Goal: Task Accomplishment & Management: Use online tool/utility

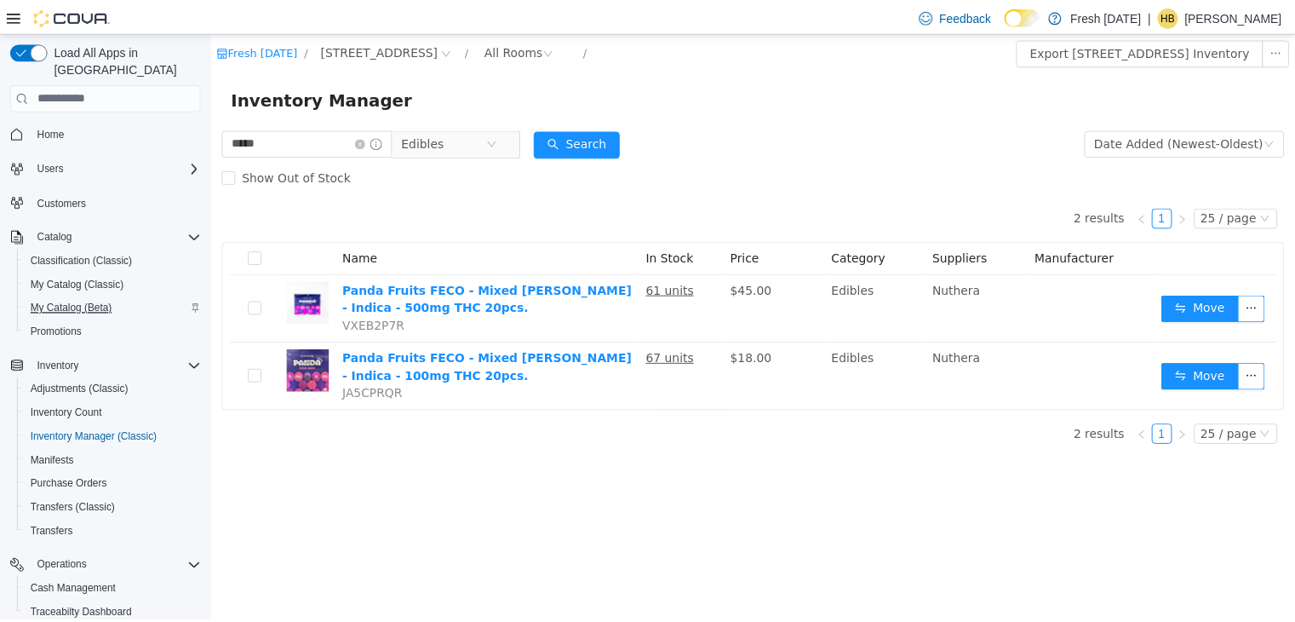
scroll to position [215, 0]
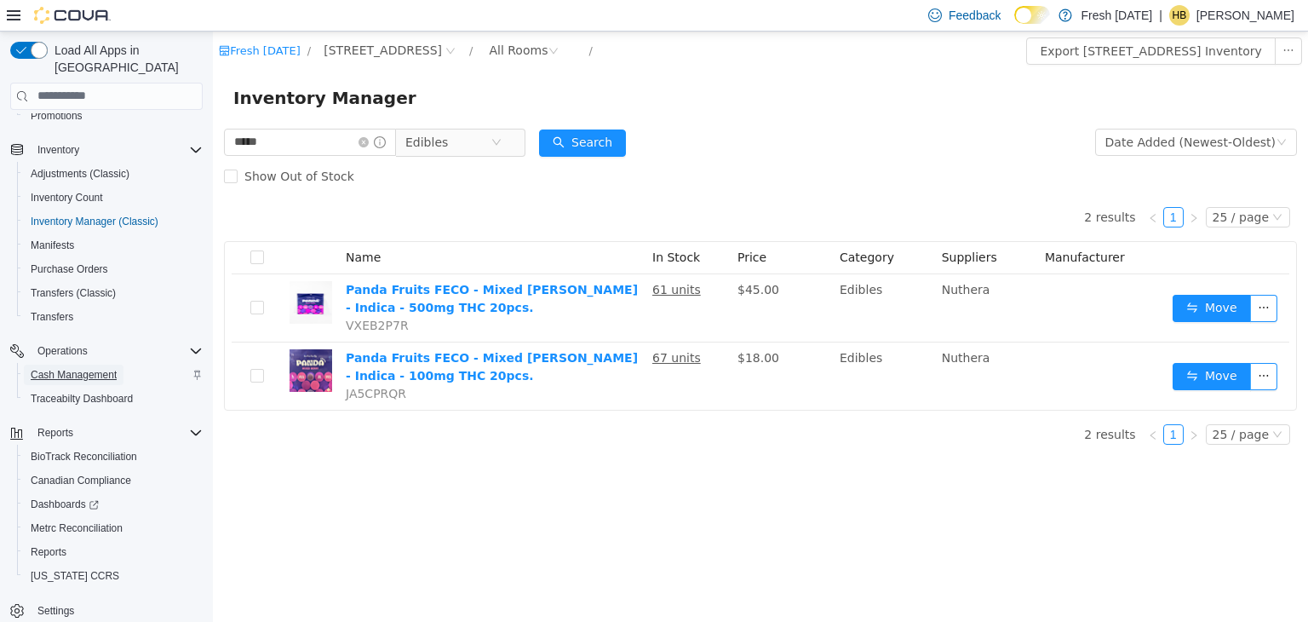
click at [100, 368] on span "Cash Management" at bounding box center [74, 375] width 86 height 14
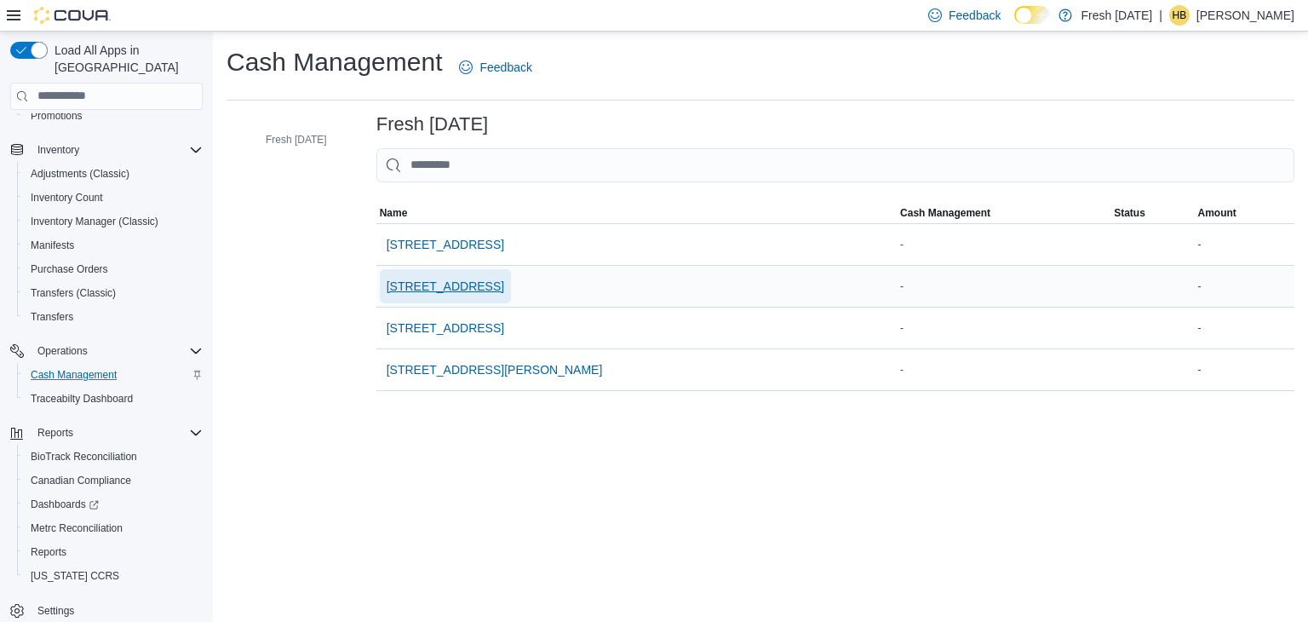
click at [467, 294] on span "[STREET_ADDRESS]" at bounding box center [446, 286] width 118 height 34
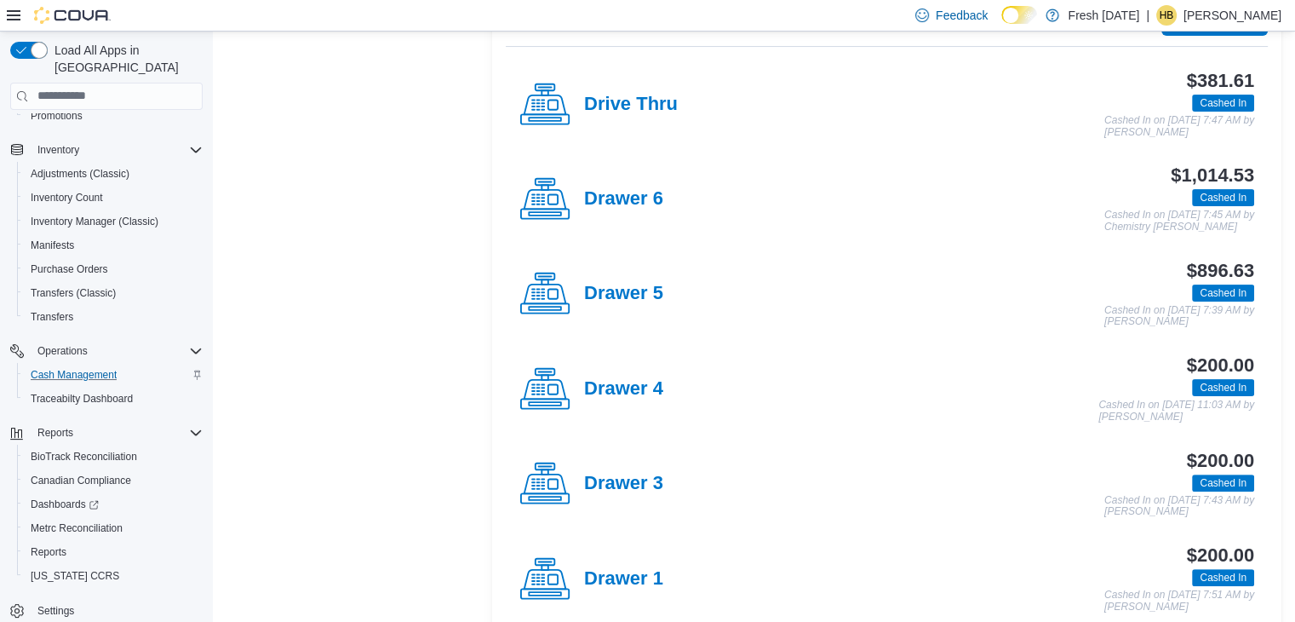
scroll to position [387, 0]
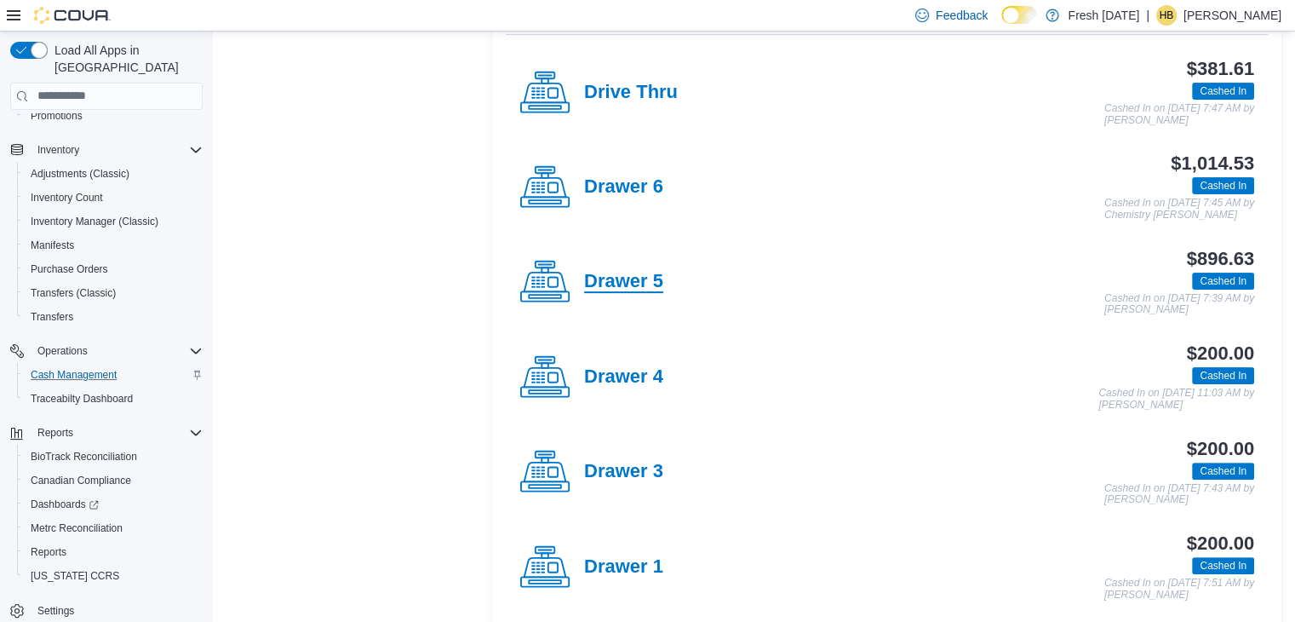
click at [640, 284] on h4 "Drawer 5" at bounding box center [623, 282] width 79 height 22
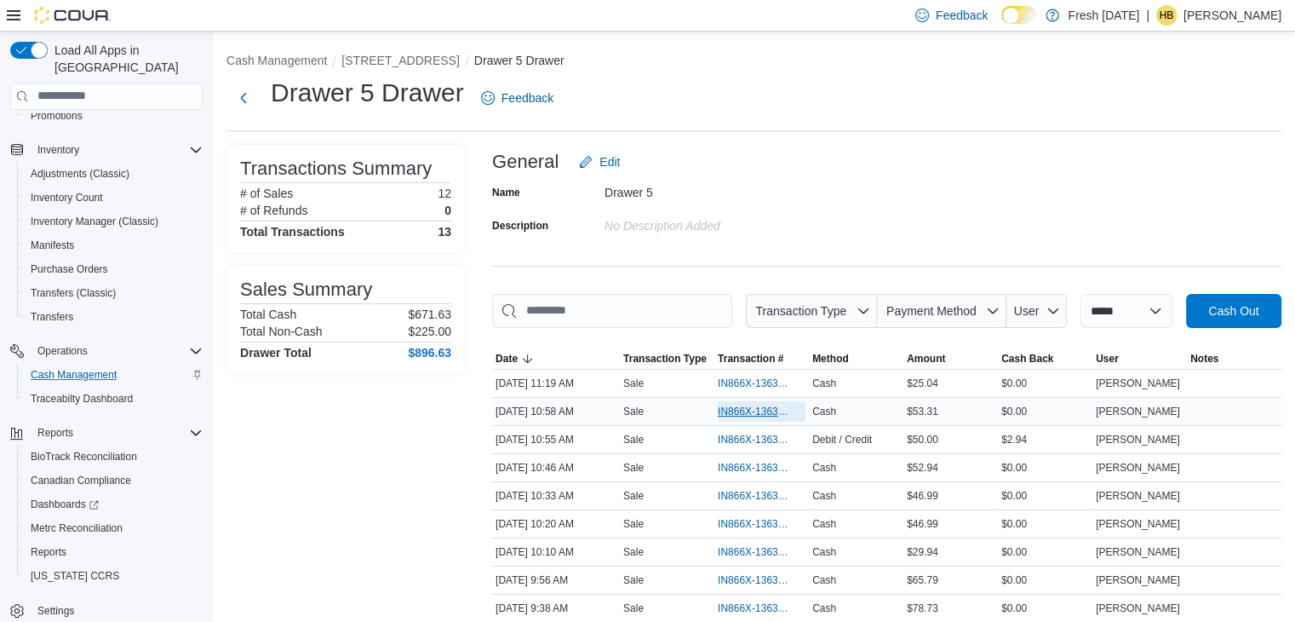
click at [752, 410] on span "IN866X-1363102" at bounding box center [753, 412] width 71 height 14
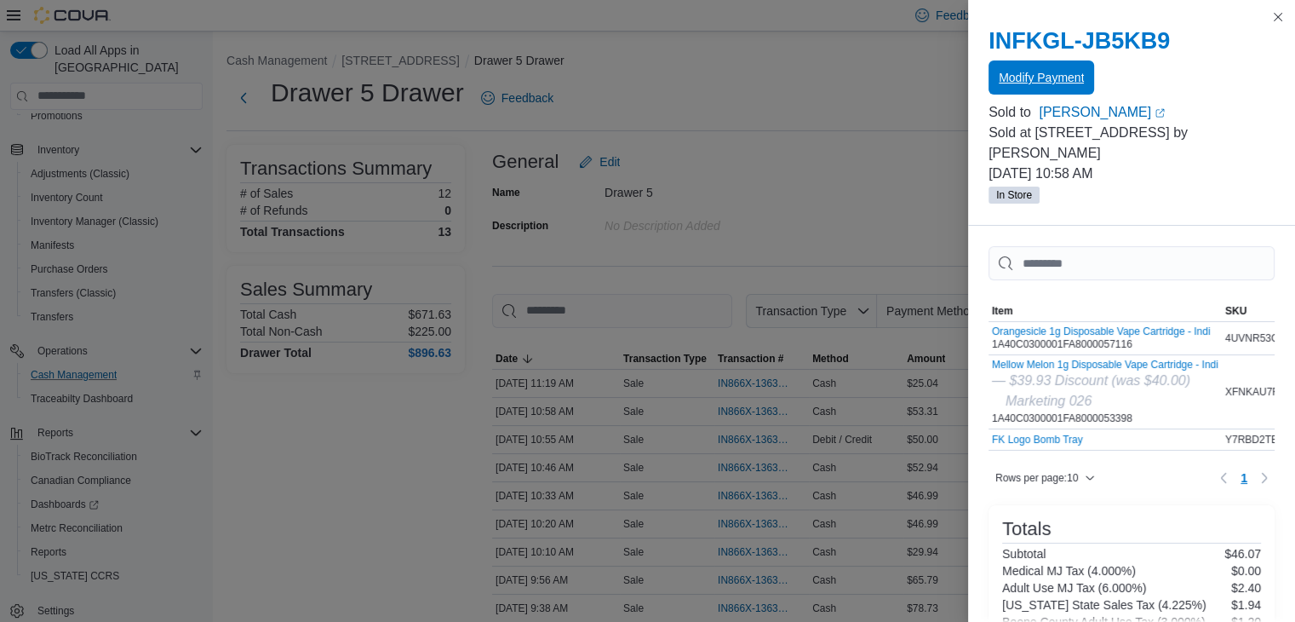
click at [1042, 76] on span "Modify Payment" at bounding box center [1041, 77] width 85 height 17
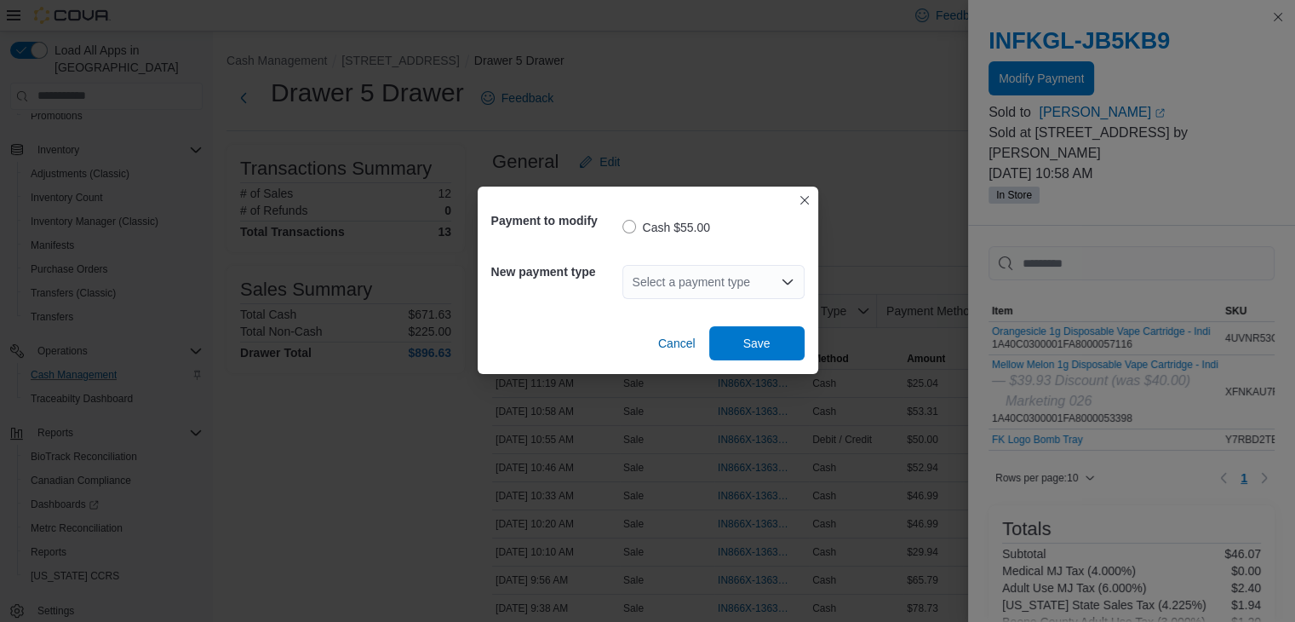
click at [742, 290] on div "Select a payment type" at bounding box center [714, 282] width 182 height 34
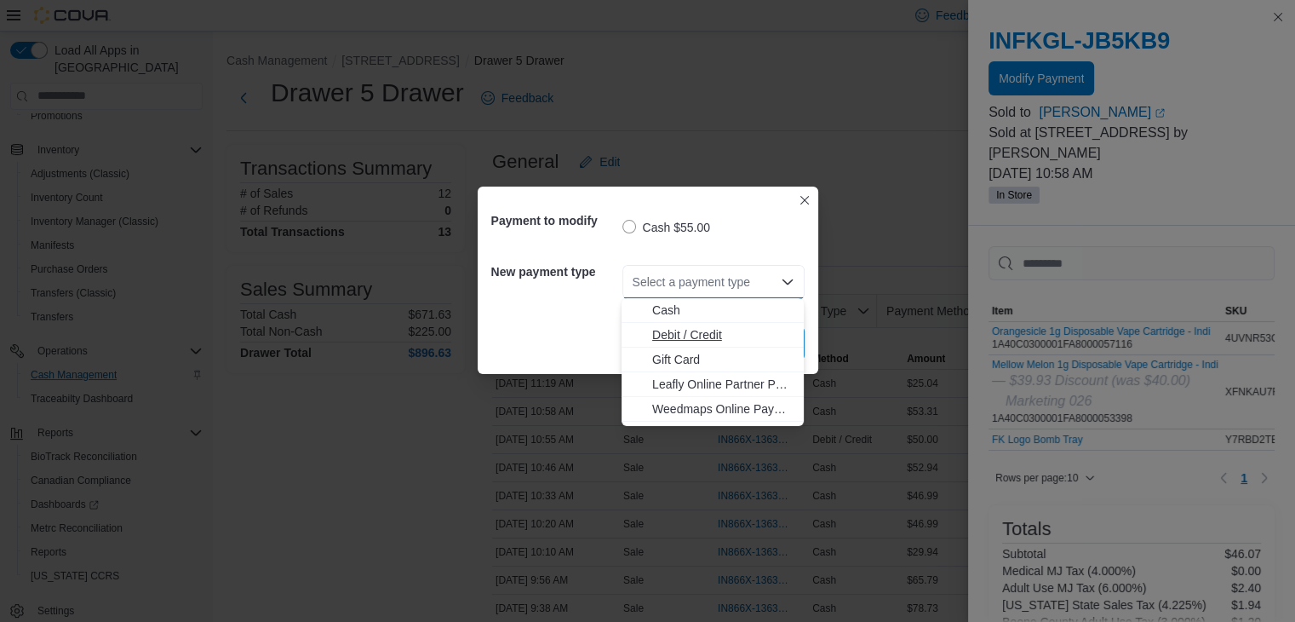
click at [705, 331] on span "Debit / Credit" at bounding box center [722, 334] width 141 height 17
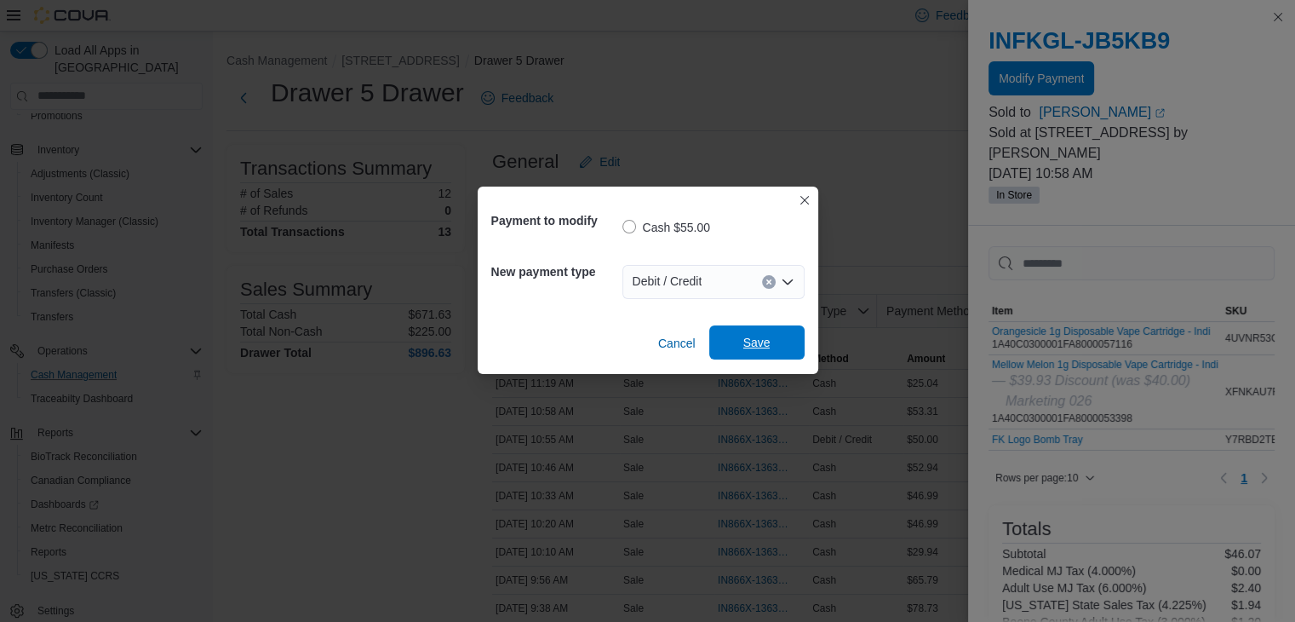
click at [737, 339] on span "Save" at bounding box center [757, 342] width 75 height 34
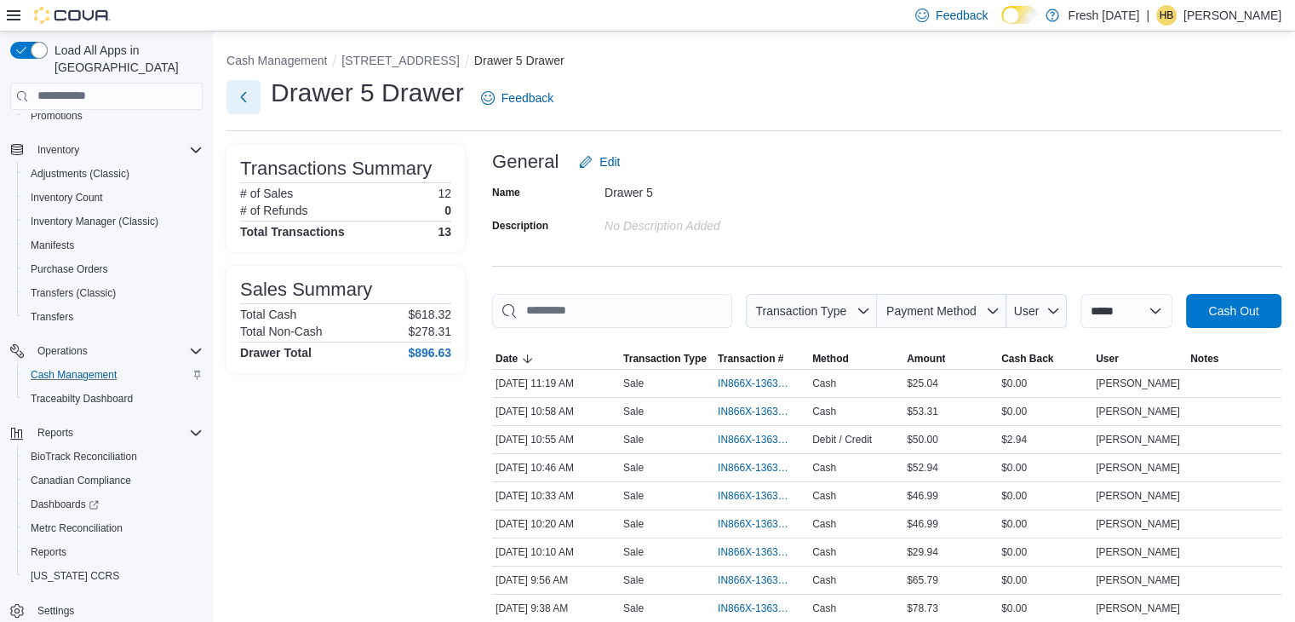
click at [247, 101] on button "Next" at bounding box center [244, 97] width 34 height 34
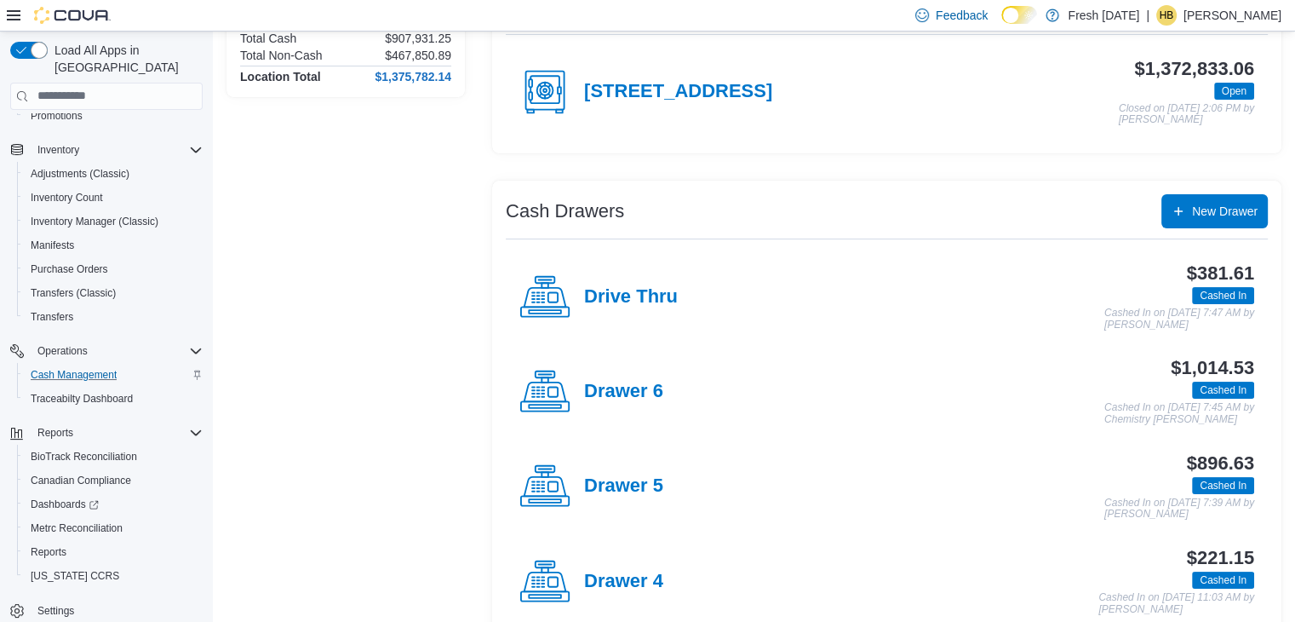
scroll to position [189, 0]
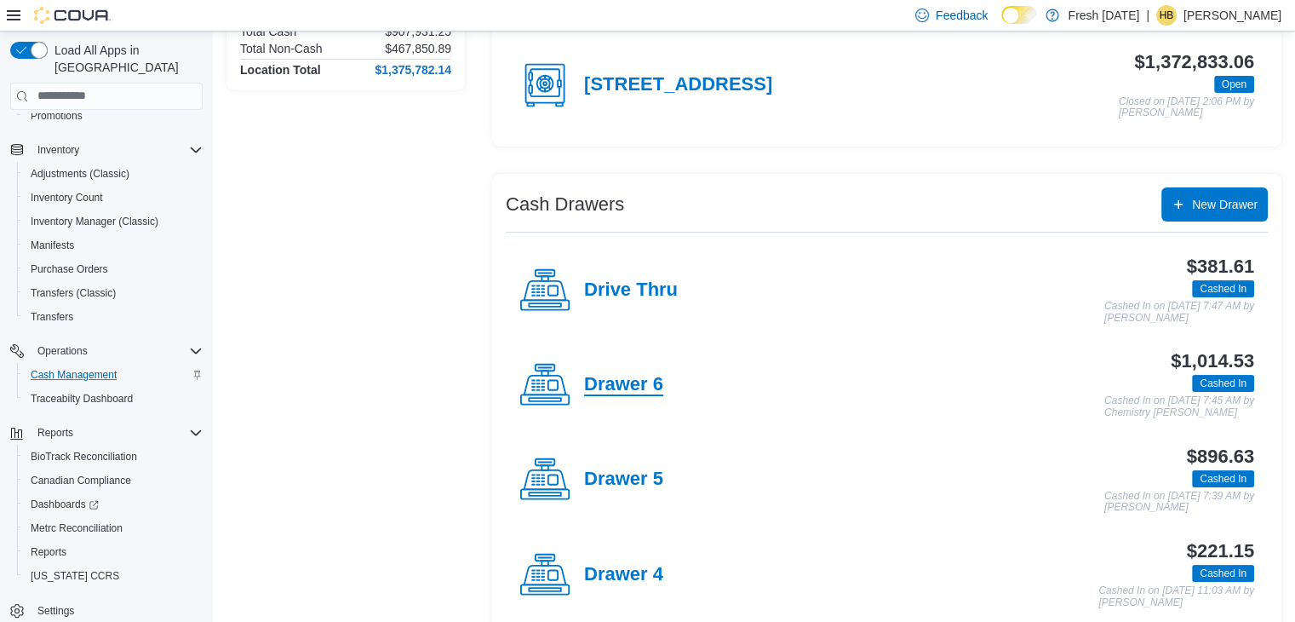
click at [622, 382] on h4 "Drawer 6" at bounding box center [623, 385] width 79 height 22
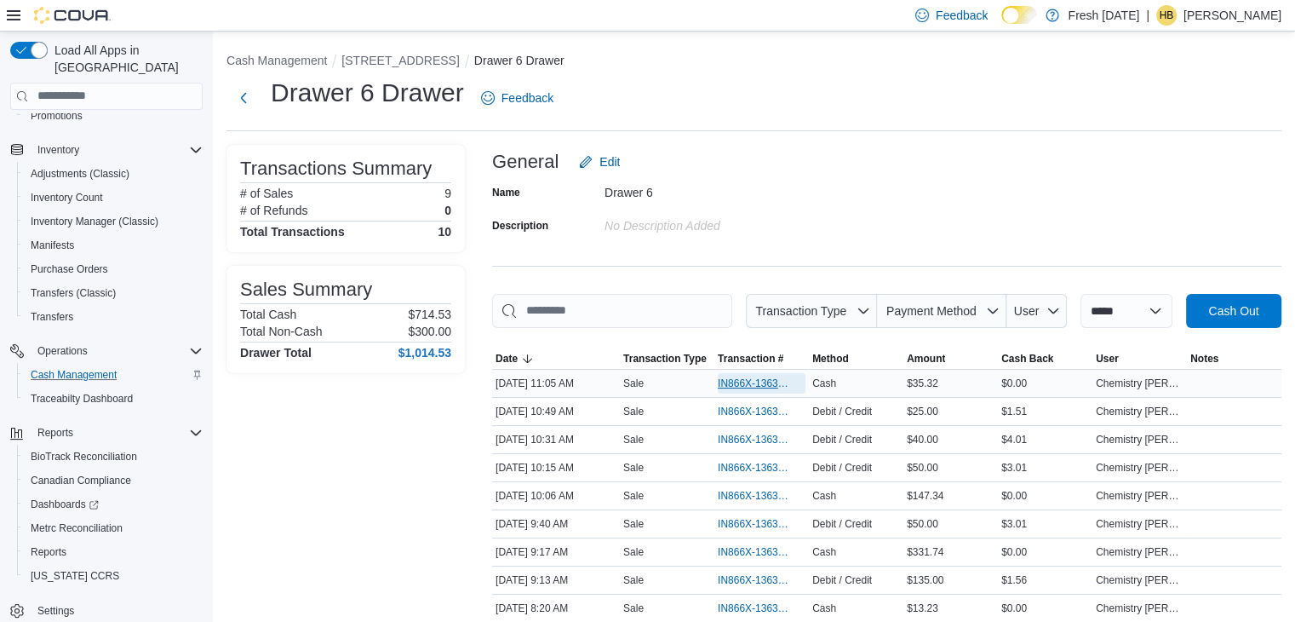
click at [769, 386] on span "IN866X-1363103" at bounding box center [753, 383] width 71 height 14
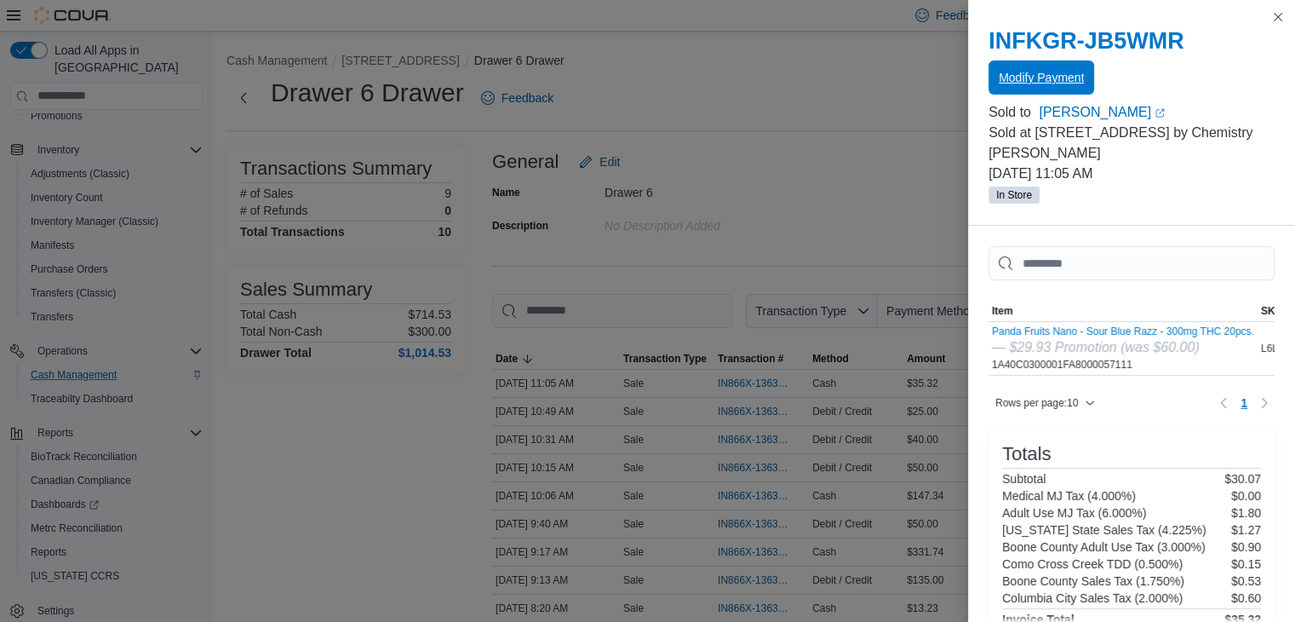
click at [1043, 74] on span "Modify Payment" at bounding box center [1041, 77] width 85 height 17
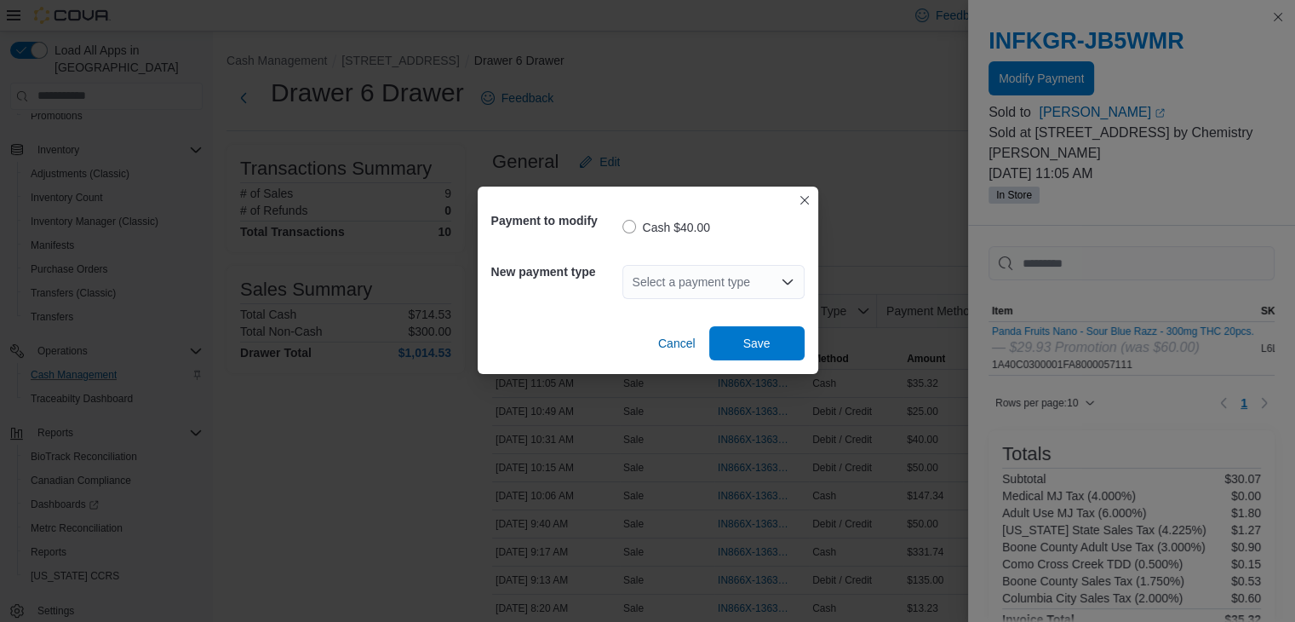
click at [756, 287] on div "Select a payment type" at bounding box center [714, 282] width 182 height 34
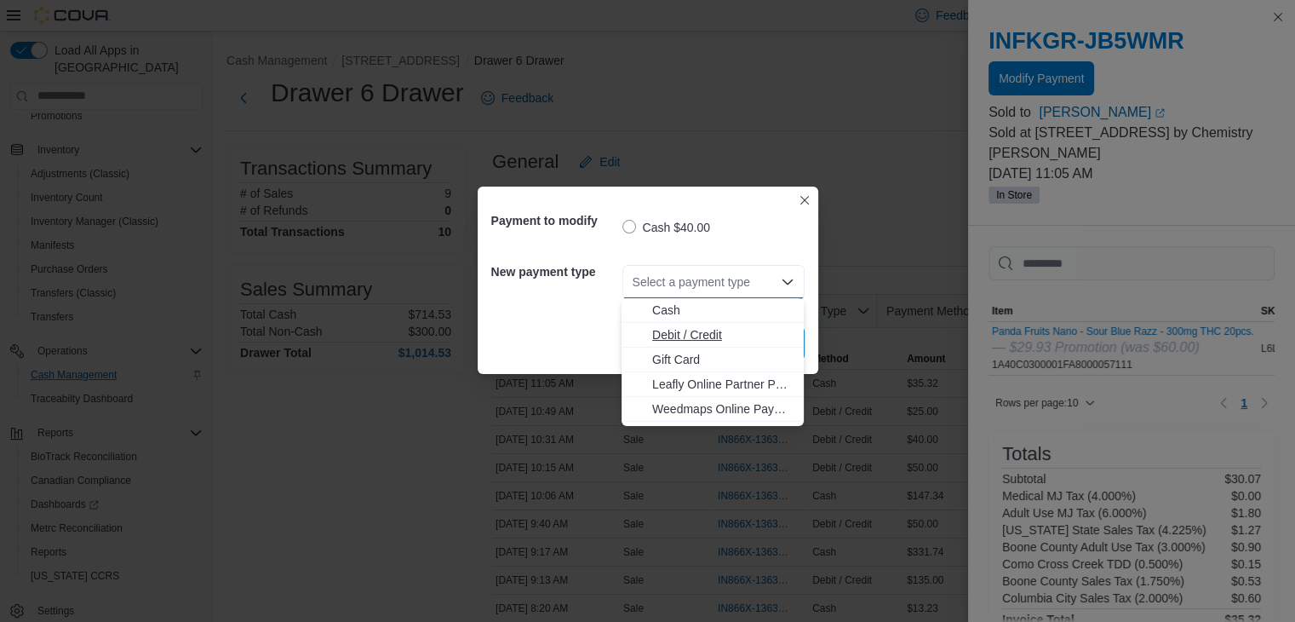
click at [692, 336] on span "Debit / Credit" at bounding box center [722, 334] width 141 height 17
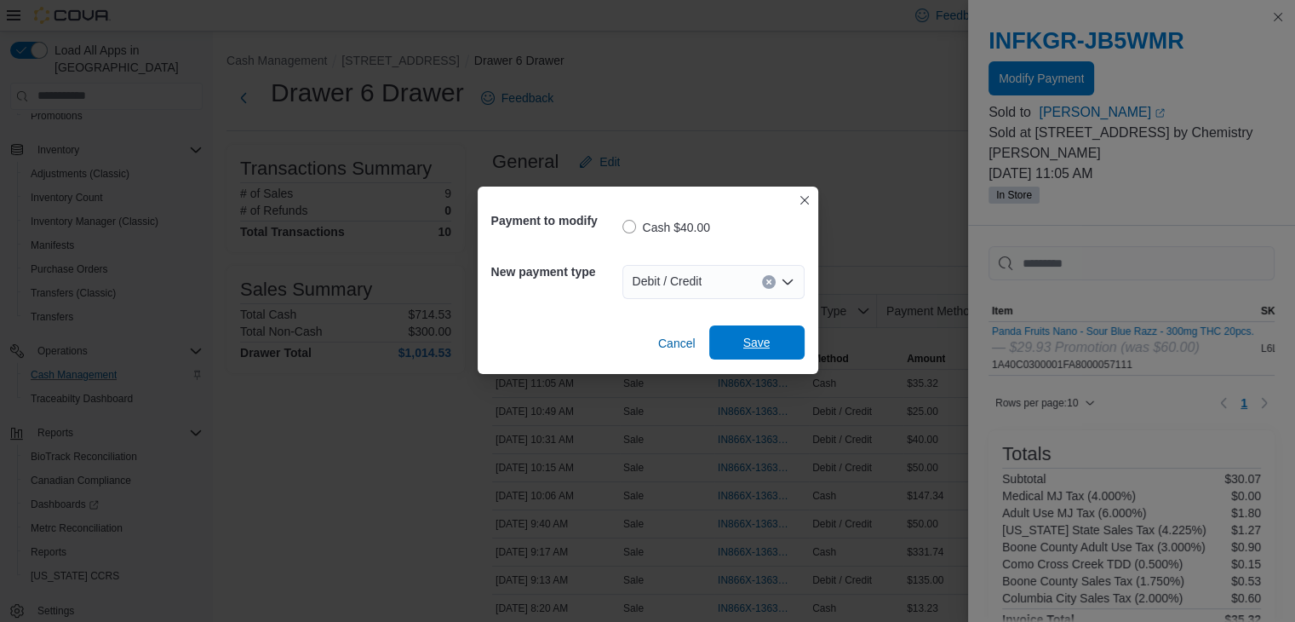
click at [768, 357] on span "Save" at bounding box center [757, 342] width 75 height 34
